Goal: Check status: Check status

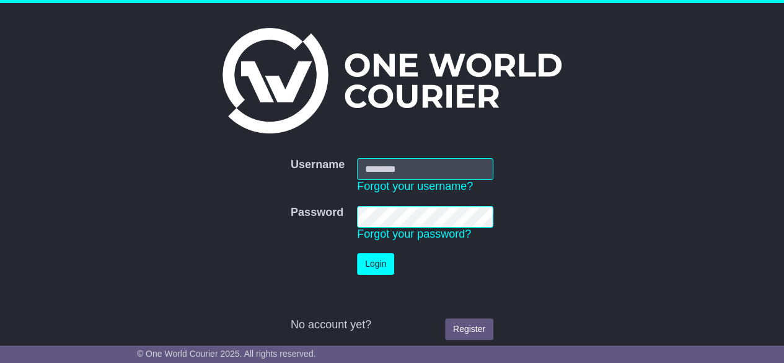
type input "********"
click at [381, 266] on button "Login" at bounding box center [375, 264] width 37 height 22
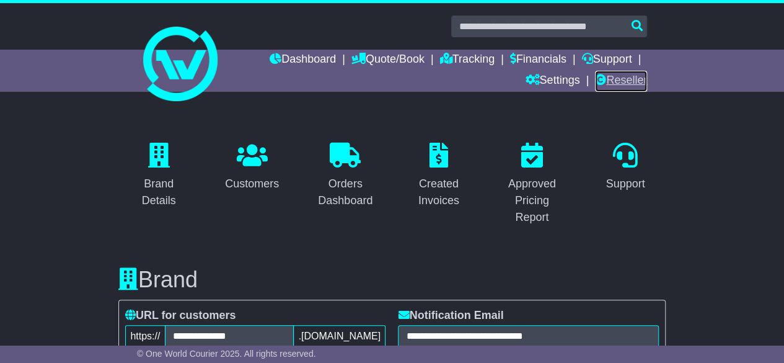
click at [605, 79] on link "Reseller" at bounding box center [621, 81] width 52 height 21
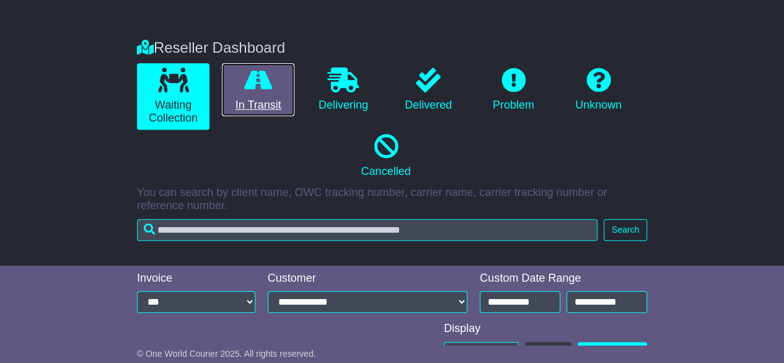
click at [260, 104] on link "In Transit" at bounding box center [258, 89] width 73 height 53
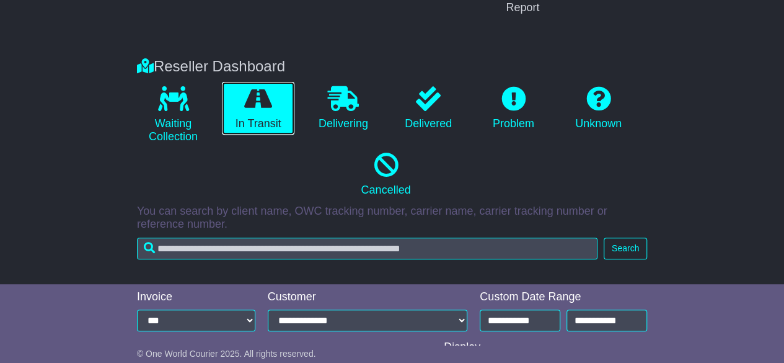
scroll to position [208, 0]
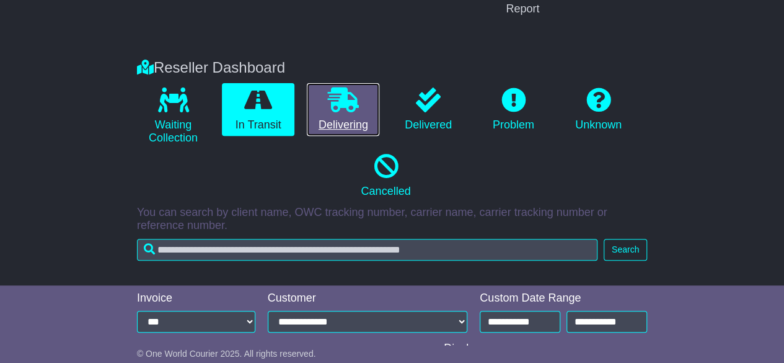
click at [337, 101] on icon at bounding box center [343, 99] width 31 height 25
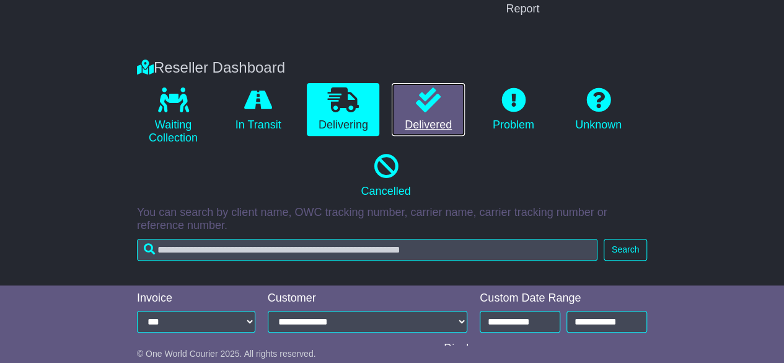
click at [402, 103] on link "Delivered" at bounding box center [428, 109] width 73 height 53
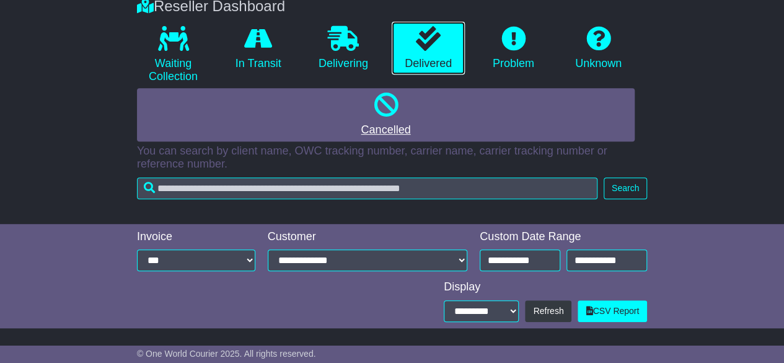
scroll to position [266, 0]
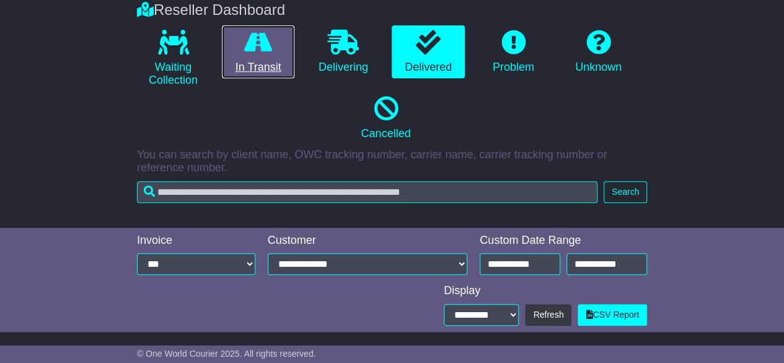
click at [267, 57] on link "In Transit" at bounding box center [258, 51] width 73 height 53
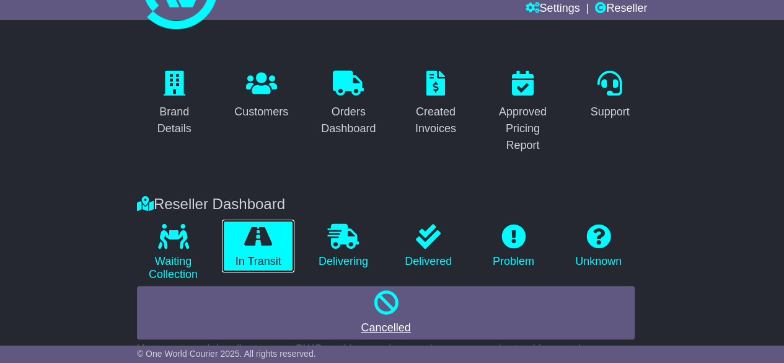
scroll to position [0, 0]
